Goal: Browse casually: Explore the website without a specific task or goal

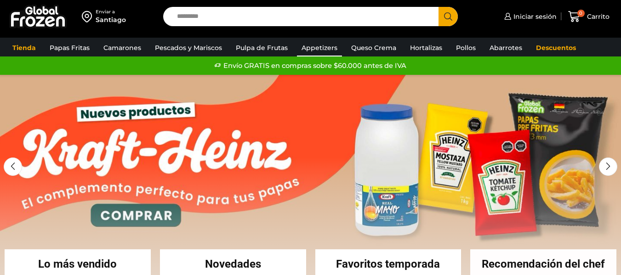
click at [318, 48] on link "Appetizers" at bounding box center [319, 47] width 45 height 17
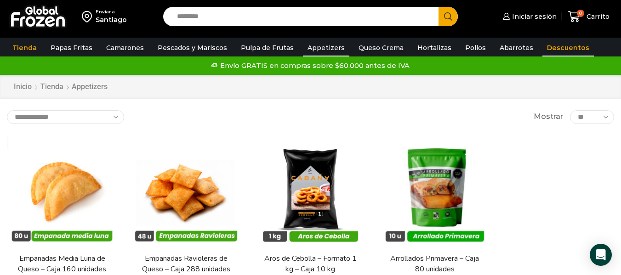
click at [548, 48] on link "Descuentos" at bounding box center [567, 47] width 51 height 17
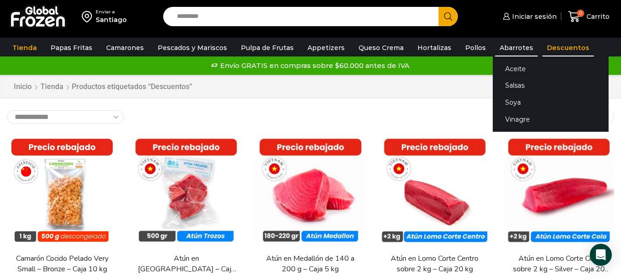
click at [501, 50] on link "Abarrotes" at bounding box center [516, 47] width 43 height 17
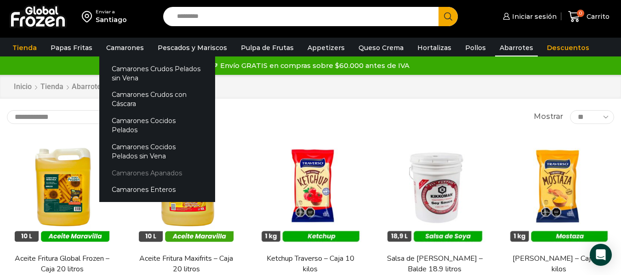
click at [139, 164] on link "Camarones Apanados" at bounding box center [157, 172] width 116 height 17
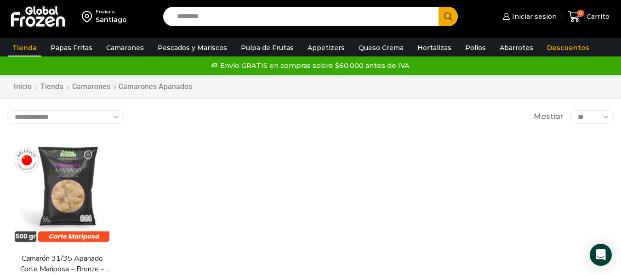
click at [26, 48] on link "Tienda" at bounding box center [25, 47] width 34 height 17
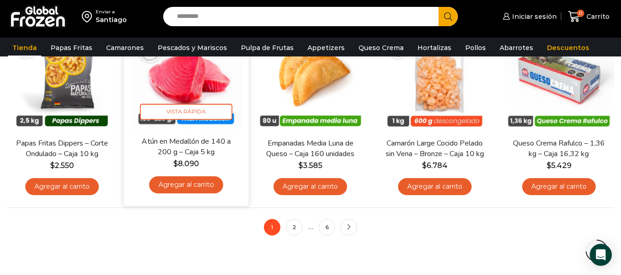
scroll to position [781, 0]
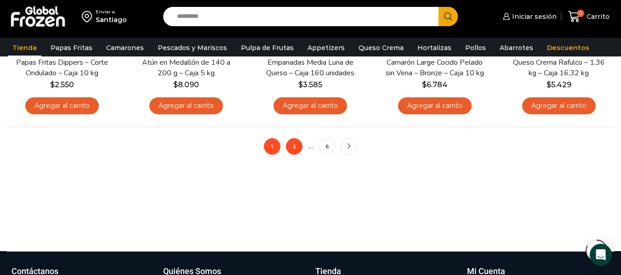
click at [295, 144] on link "2" at bounding box center [294, 146] width 17 height 17
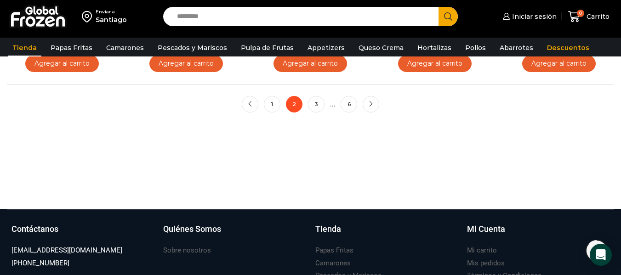
scroll to position [827, 0]
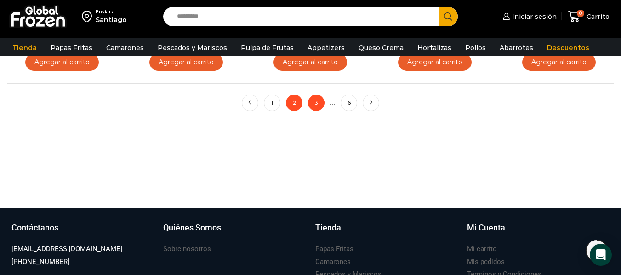
click at [314, 100] on link "3" at bounding box center [316, 103] width 17 height 17
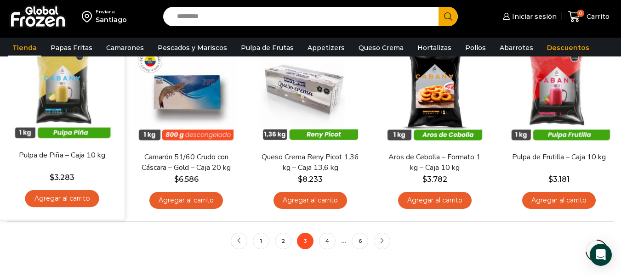
scroll to position [689, 0]
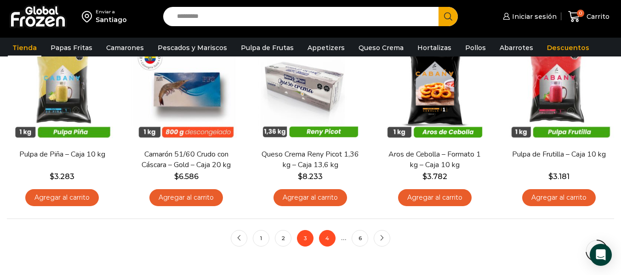
click at [329, 240] on link "4" at bounding box center [327, 238] width 17 height 17
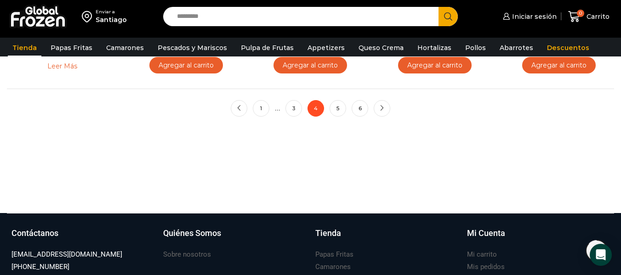
scroll to position [827, 0]
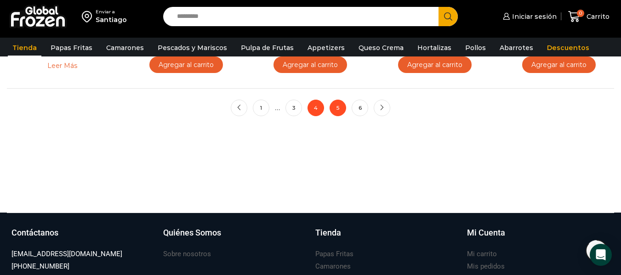
click at [339, 110] on link "5" at bounding box center [337, 108] width 17 height 17
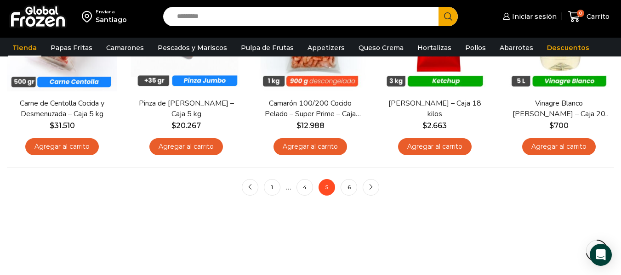
scroll to position [781, 0]
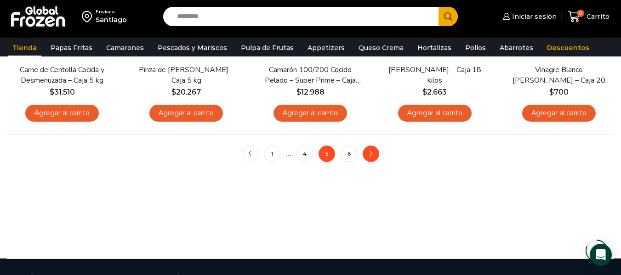
click at [366, 158] on link "next" at bounding box center [371, 154] width 17 height 17
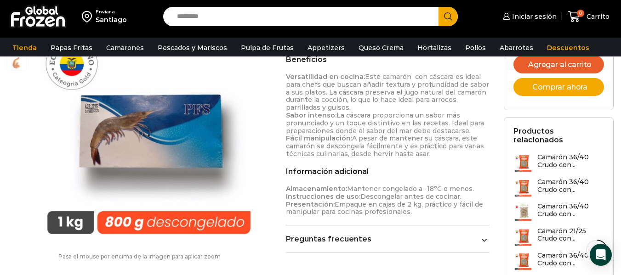
scroll to position [414, 0]
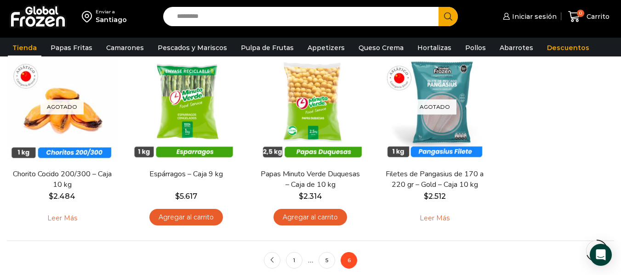
scroll to position [368, 0]
